Goal: Task Accomplishment & Management: Manage account settings

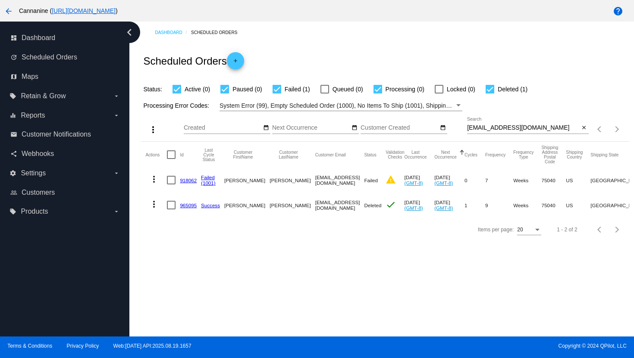
click at [5, 13] on mat-icon "arrow_back" at bounding box center [8, 11] width 10 height 10
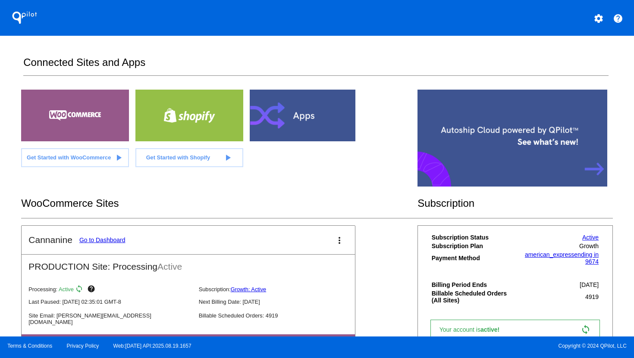
click at [598, 17] on mat-icon "settings" at bounding box center [598, 18] width 10 height 10
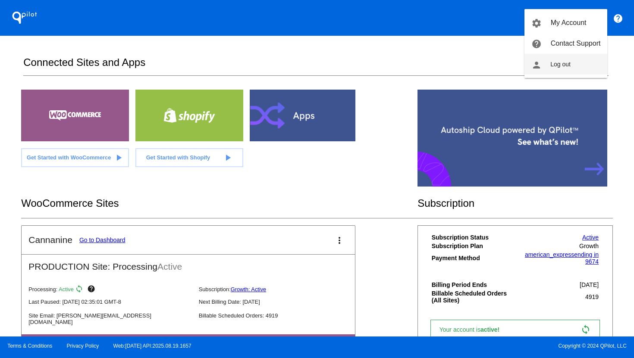
click at [584, 70] on button "person Log out" at bounding box center [565, 64] width 83 height 21
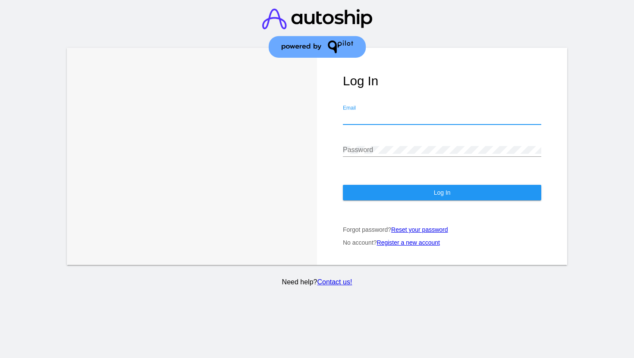
click at [390, 119] on input "Email" at bounding box center [442, 118] width 198 height 8
type input "[EMAIL_ADDRESS][DOMAIN_NAME]"
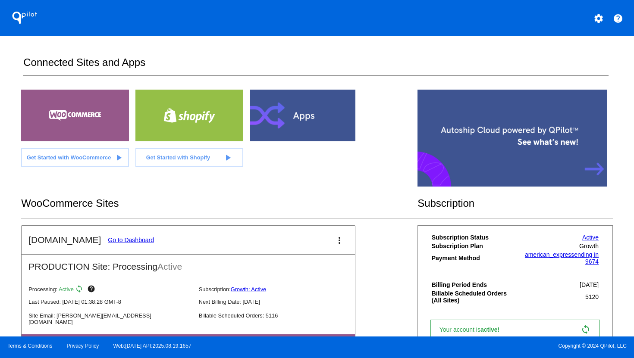
click at [133, 238] on link "Go to Dashboard" at bounding box center [131, 240] width 46 height 7
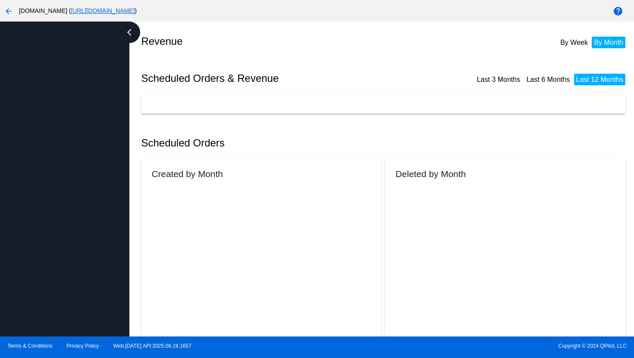
scroll to position [26, 0]
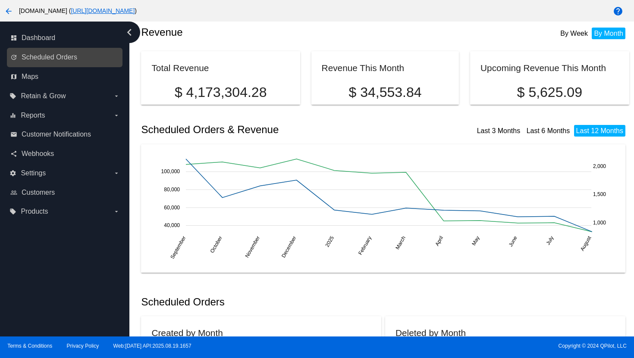
click at [79, 60] on link "update Scheduled Orders" at bounding box center [65, 57] width 110 height 14
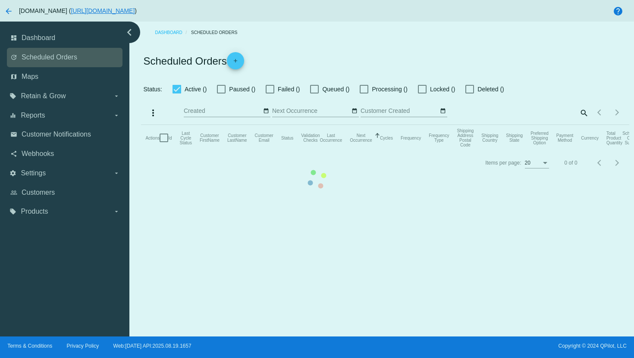
checkbox input "true"
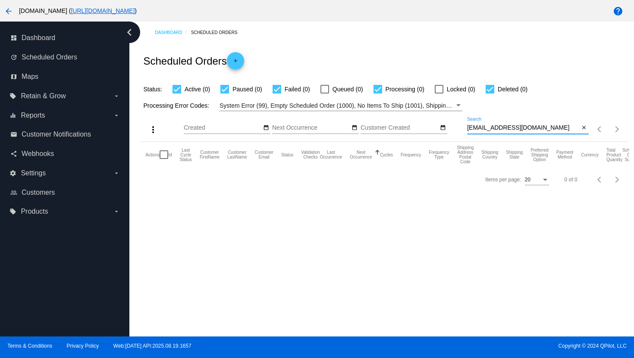
drag, startPoint x: 544, startPoint y: 131, endPoint x: 464, endPoint y: 131, distance: 79.3
click at [465, 131] on div "more_vert Aug Jan Feb Mar [DATE]" at bounding box center [385, 126] width 488 height 31
paste input "[EMAIL_ADDRESS]"
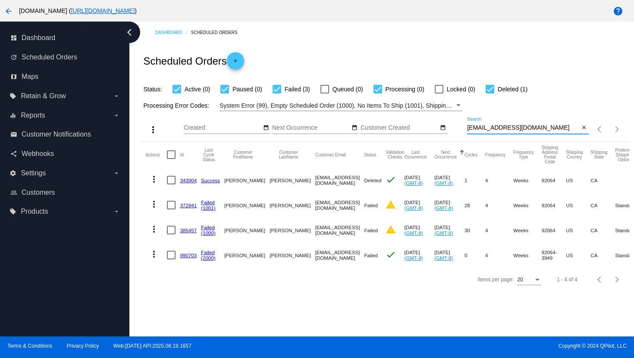
type input "[EMAIL_ADDRESS][DOMAIN_NAME]"
click at [153, 258] on mat-icon "more_vert" at bounding box center [154, 254] width 10 height 10
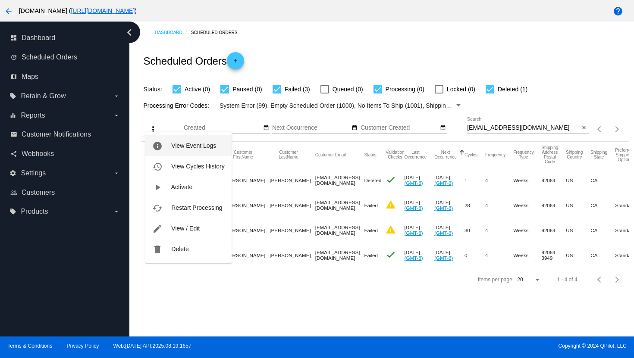
click at [185, 152] on button "info View Event Logs" at bounding box center [188, 145] width 86 height 21
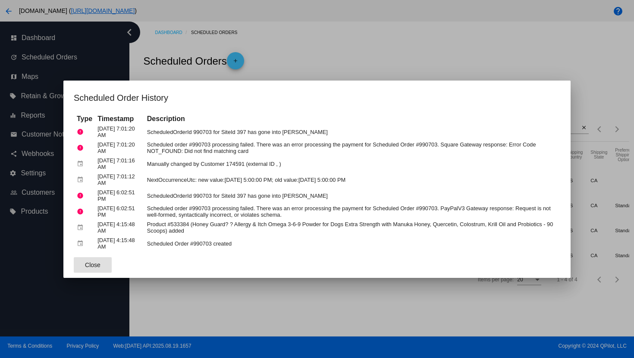
click at [198, 290] on div at bounding box center [317, 179] width 634 height 358
